Goal: Navigation & Orientation: Go to known website

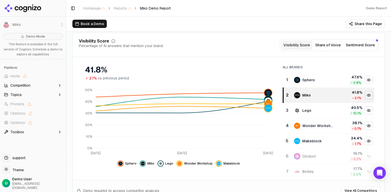
scroll to position [73, 0]
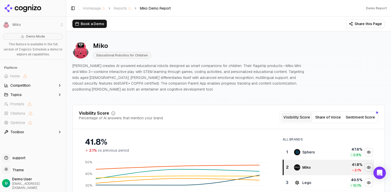
click at [382, 8] on div "Demo Report" at bounding box center [376, 8] width 21 height 4
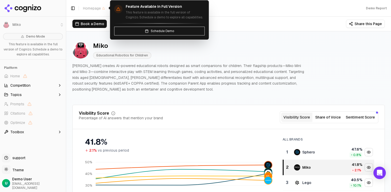
click at [100, 8] on span "Homepage" at bounding box center [94, 8] width 22 height 5
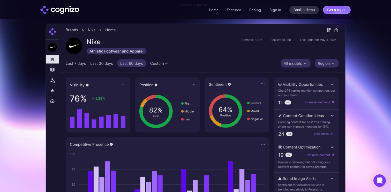
scroll to position [139, 0]
